Goal: Information Seeking & Learning: Understand process/instructions

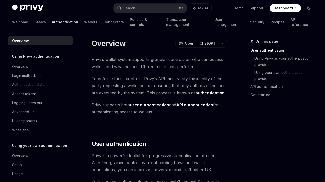
scroll to position [7, 0]
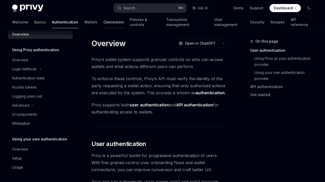
click at [103, 22] on link "Connectors" at bounding box center [113, 22] width 20 height 12
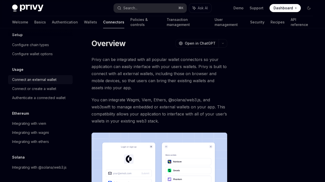
scroll to position [21, 0]
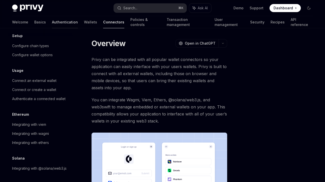
click at [52, 21] on link "Authentication" at bounding box center [65, 22] width 26 height 12
type textarea "*"
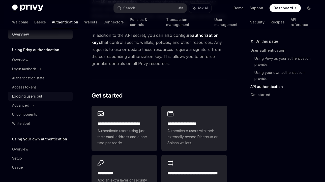
scroll to position [448, 0]
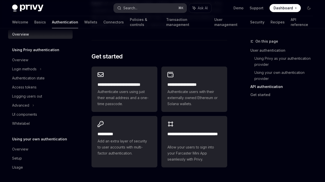
click at [127, 9] on div "Search..." at bounding box center [130, 8] width 14 height 6
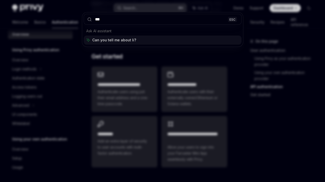
type input "****"
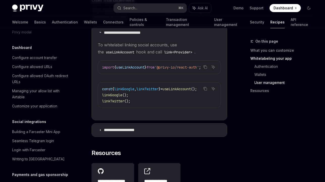
scroll to position [303, 0]
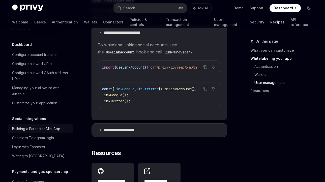
click at [58, 124] on link "Building a Farcaster Mini App" at bounding box center [40, 128] width 64 height 9
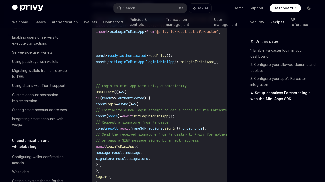
scroll to position [144, 0]
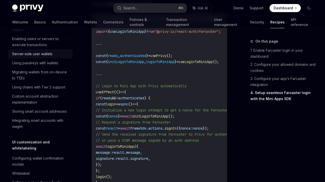
click at [54, 53] on div "Server-side user wallets" at bounding box center [40, 54] width 57 height 6
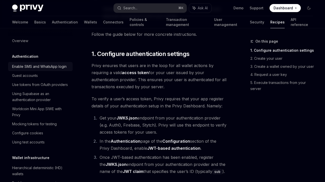
click at [47, 67] on div "Enable SMS and WhatsApp login" at bounding box center [39, 66] width 54 height 6
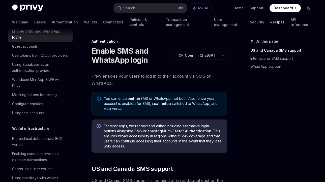
scroll to position [35, 0]
click at [45, 92] on div "Mocking tokens for testing" at bounding box center [34, 95] width 45 height 6
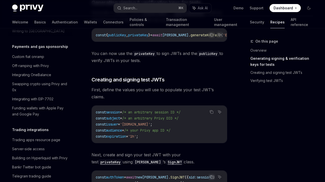
scroll to position [429, 0]
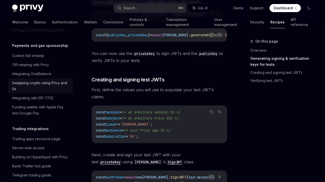
click at [48, 80] on div "Swapping crypto using Privy and 0x" at bounding box center [40, 86] width 57 height 12
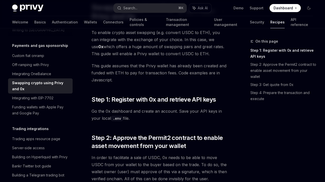
scroll to position [45, 0]
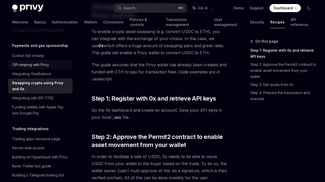
click at [45, 62] on div "Off-ramping with Privy" at bounding box center [30, 65] width 37 height 6
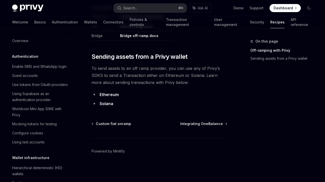
scroll to position [3, 0]
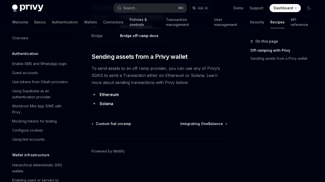
click at [129, 22] on link "Policies & controls" at bounding box center [144, 22] width 30 height 12
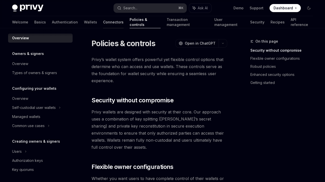
click at [103, 24] on link "Connectors" at bounding box center [113, 22] width 20 height 12
click at [84, 21] on link "Wallets" at bounding box center [90, 22] width 13 height 12
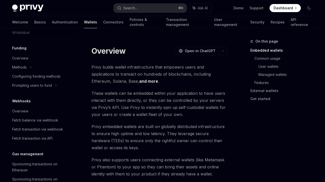
scroll to position [254, 0]
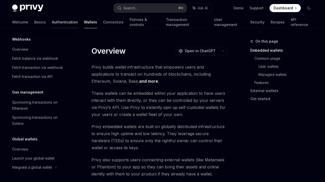
click at [52, 21] on link "Authentication" at bounding box center [65, 22] width 26 height 12
click at [52, 23] on link "Authentication" at bounding box center [65, 22] width 26 height 12
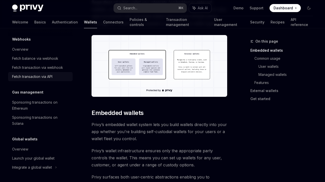
scroll to position [195, 0]
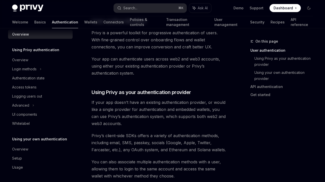
scroll to position [123, 0]
click at [39, 72] on div "Login methods" at bounding box center [40, 68] width 64 height 9
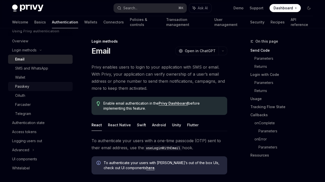
scroll to position [26, 0]
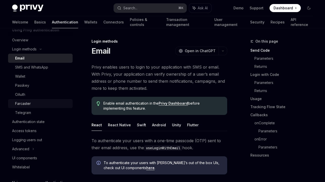
click at [27, 106] on div "Farcaster" at bounding box center [23, 103] width 16 height 6
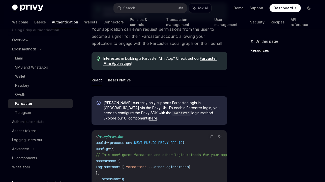
scroll to position [86, 0]
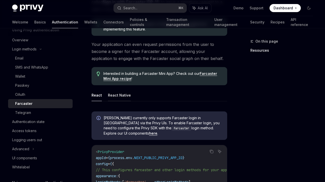
click at [119, 95] on button "React Native" at bounding box center [119, 95] width 23 height 12
type textarea "*"
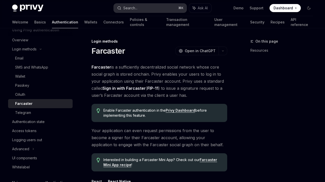
click at [150, 10] on button "Search... ⌘ K" at bounding box center [150, 8] width 73 height 9
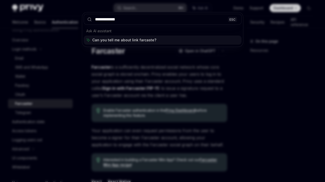
type input "**********"
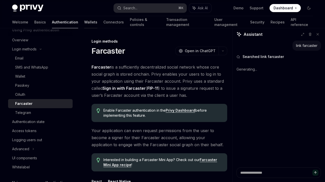
click at [84, 22] on link "Wallets" at bounding box center [90, 22] width 13 height 12
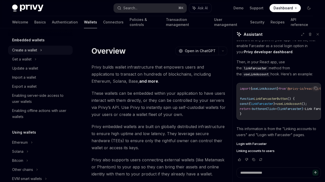
scroll to position [40, 0]
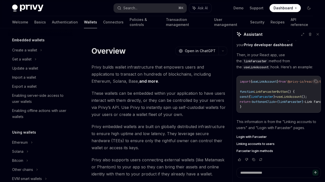
click at [255, 106] on code "import { useLinkAccount } from '@privy-io/react-auth' ; function LinkFarcasterB…" at bounding box center [293, 94] width 108 height 30
click at [268, 65] on span "useLinkAccount" at bounding box center [256, 67] width 25 height 4
click at [268, 59] on code "linkFarcaster" at bounding box center [254, 61] width 27 height 5
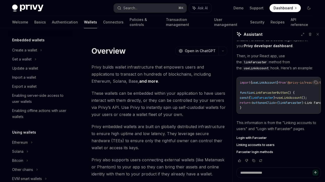
click at [259, 145] on span "Linking accounts to users" at bounding box center [255, 145] width 38 height 4
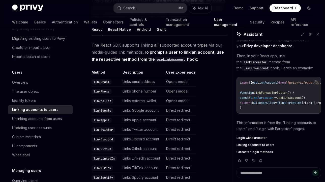
scroll to position [103, 0]
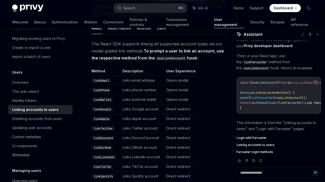
click at [102, 79] on code "linkEmail" at bounding box center [101, 80] width 20 height 5
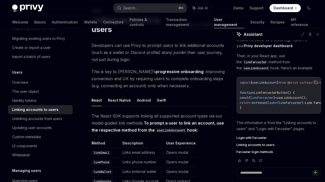
scroll to position [0, 0]
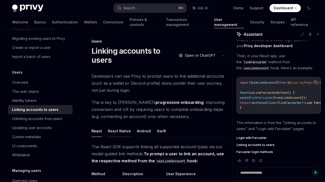
click at [122, 132] on button "React Native" at bounding box center [119, 131] width 23 height 12
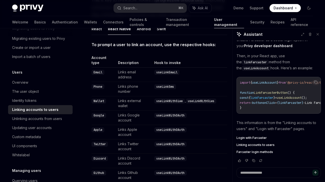
scroll to position [101, 0]
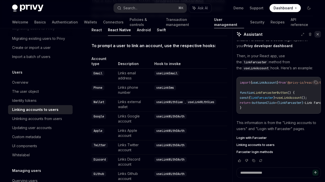
click at [317, 35] on icon at bounding box center [318, 34] width 4 height 4
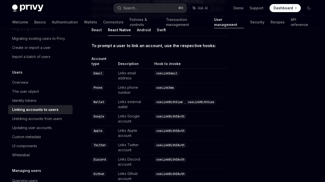
click at [171, 128] on code "useLinkWithOAuth" at bounding box center [170, 130] width 32 height 5
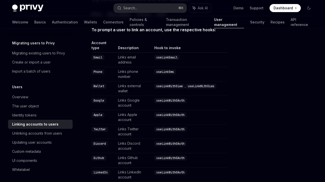
scroll to position [0, 0]
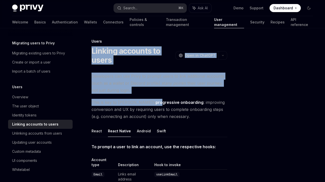
drag, startPoint x: 92, startPoint y: 51, endPoint x: 138, endPoint y: 102, distance: 69.0
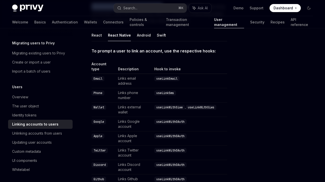
scroll to position [83, 0]
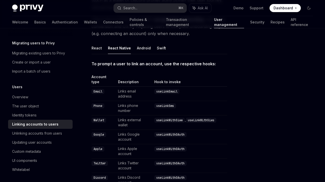
click at [166, 115] on td "useLinkWithSiwe , useLinkWithSiws" at bounding box center [189, 122] width 75 height 14
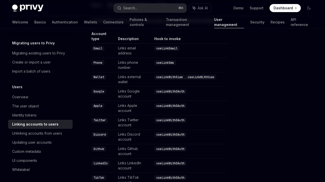
scroll to position [128, 0]
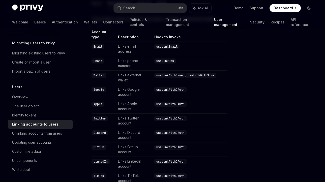
click at [181, 145] on code "useLinkWithOAuth" at bounding box center [170, 147] width 32 height 5
copy code "useLinkWithOAuth"
click at [167, 145] on code "useLinkWithOAuth" at bounding box center [170, 147] width 32 height 5
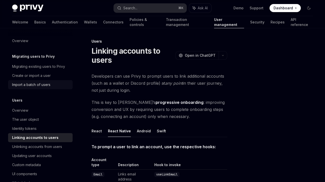
scroll to position [103, 0]
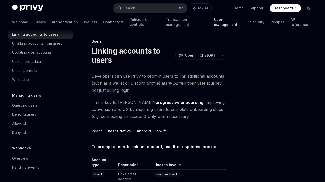
click at [97, 130] on button "React" at bounding box center [96, 131] width 10 height 12
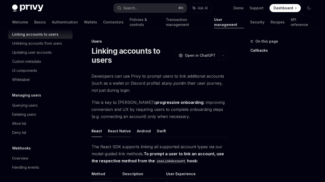
click at [116, 129] on button "React Native" at bounding box center [119, 131] width 23 height 12
type textarea "*"
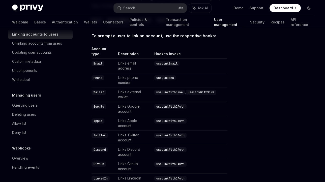
scroll to position [112, 0]
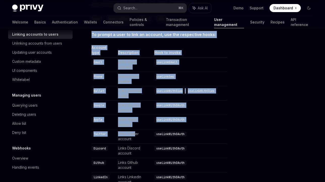
drag, startPoint x: 92, startPoint y: 33, endPoint x: 136, endPoint y: 115, distance: 92.6
click at [136, 115] on div "To prompt a user to link an account, use the respective hooks: Account type Des…" at bounding box center [158, 181] width 135 height 301
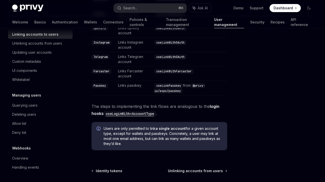
scroll to position [318, 0]
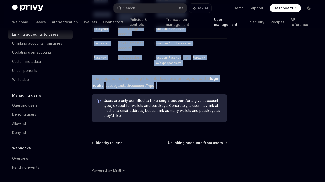
click at [173, 75] on span "The steps to implementing the link flows are analogous to the login hooks useLo…" at bounding box center [158, 82] width 135 height 14
copy div "To prompt a user to link an account, use the respective hooks: Account type Des…"
